Goal: Download file/media

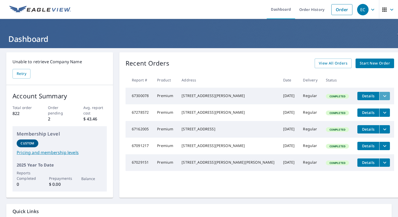
click at [383, 96] on icon "filesDropdownBtn-67300078" at bounding box center [384, 96] width 3 height 2
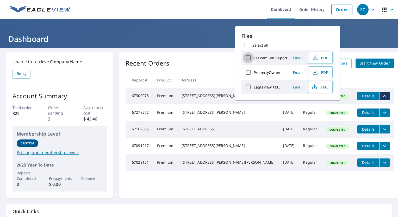
click at [249, 58] on input "ECPremium Report" at bounding box center [248, 57] width 11 height 11
checkbox input "true"
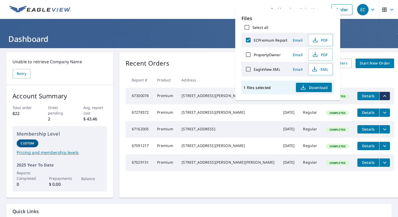
click at [319, 87] on span "Download" at bounding box center [314, 87] width 28 height 6
click at [222, 98] on div "[STREET_ADDRESS][PERSON_NAME]" at bounding box center [228, 95] width 93 height 5
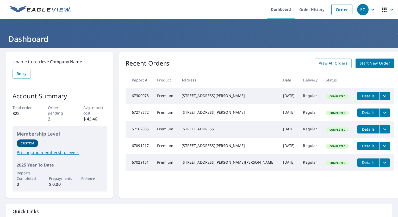
click at [383, 96] on icon "filesDropdownBtn-67300078" at bounding box center [384, 96] width 3 height 2
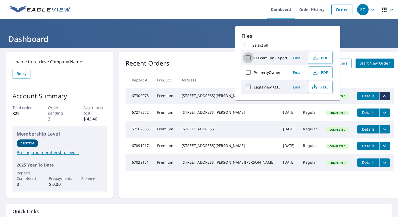
click at [250, 58] on input "ECPremium Report" at bounding box center [248, 57] width 11 height 11
checkbox input "true"
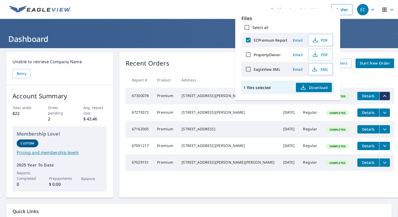
click at [317, 89] on span "Download" at bounding box center [314, 87] width 28 height 6
